Goal: Navigation & Orientation: Understand site structure

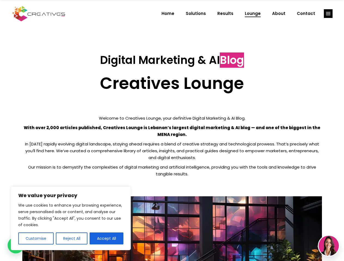
click at [172, 131] on p "With over 2,000 articles published, Creatives Lounge is Lebanon’s largest digit…" at bounding box center [171, 131] width 299 height 14
click at [36, 239] on button "Customise" at bounding box center [35, 239] width 35 height 12
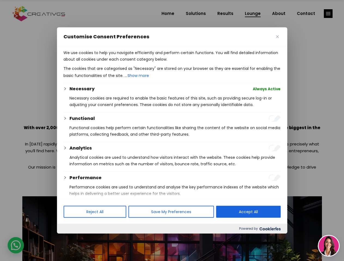
click at [71, 63] on p "We use cookies to help you navigate efficiently and perform certain functions. …" at bounding box center [171, 56] width 217 height 13
click at [106, 181] on div "Performance" at bounding box center [174, 178] width 211 height 7
click at [328, 14] on div at bounding box center [172, 130] width 344 height 261
click at [328, 246] on img at bounding box center [328, 246] width 20 height 20
